Goal: Find specific page/section: Find specific page/section

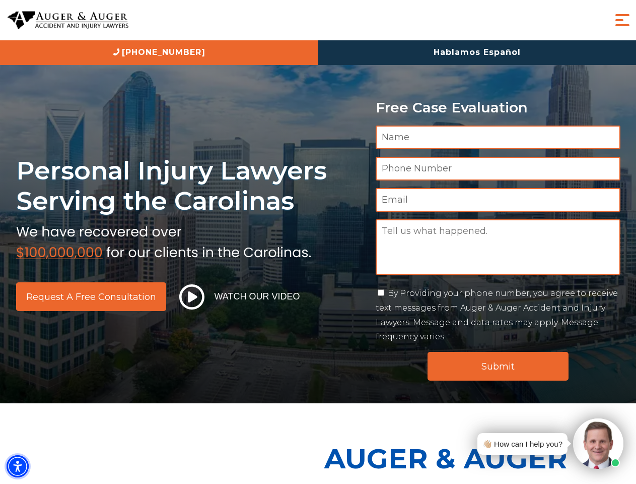
click at [18, 466] on img "Accessibility Menu" at bounding box center [18, 466] width 22 height 22
